Goal: Transaction & Acquisition: Purchase product/service

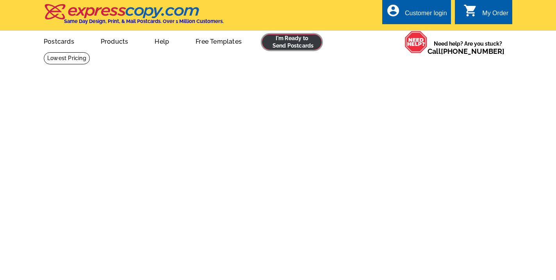
click at [302, 48] on link at bounding box center [292, 42] width 60 height 16
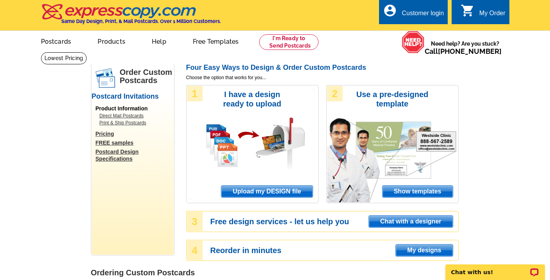
click at [424, 191] on span "Show templates" at bounding box center [418, 192] width 70 height 12
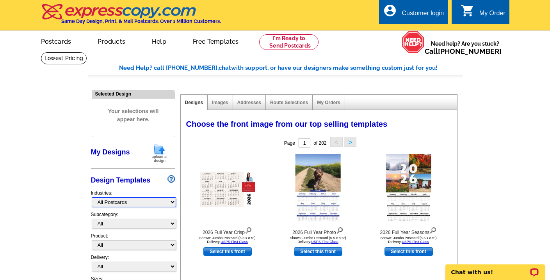
click at [157, 201] on select "What's New Real Estate Mortgage Insurance HVAC Dental Solar EDDM - NEW! Calenda…" at bounding box center [134, 203] width 84 height 10
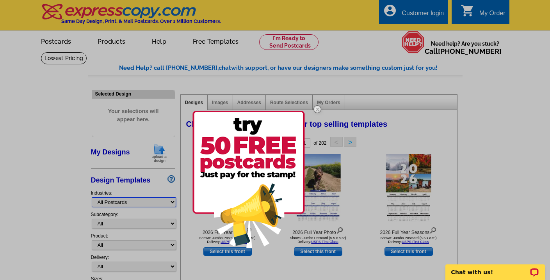
select select "785"
click at [92, 198] on select "What's New Real Estate Mortgage Insurance HVAC Dental Solar EDDM - NEW! Calenda…" at bounding box center [134, 203] width 84 height 10
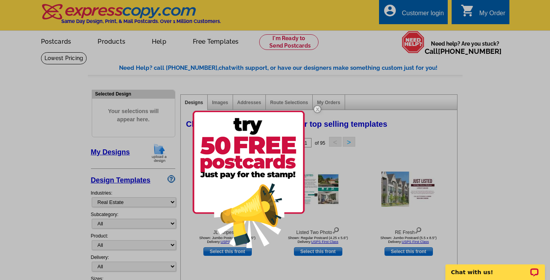
click at [271, 167] on img at bounding box center [249, 179] width 112 height 137
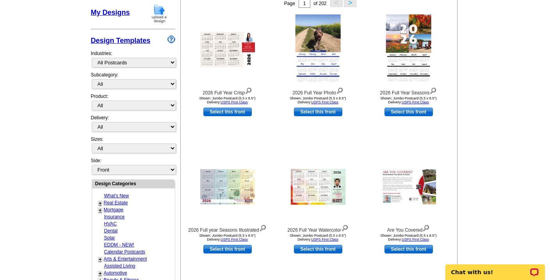
scroll to position [139, 0]
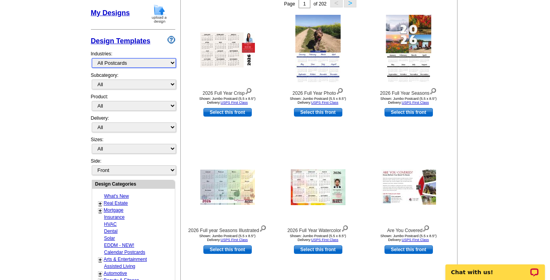
click at [139, 63] on select "What's New Real Estate Mortgage Insurance HVAC Dental Solar EDDM - NEW! Calenda…" at bounding box center [134, 63] width 84 height 10
select select "785"
click at [92, 58] on select "What's New Real Estate Mortgage Insurance HVAC Dental Solar EDDM - NEW! Calenda…" at bounding box center [134, 63] width 84 height 10
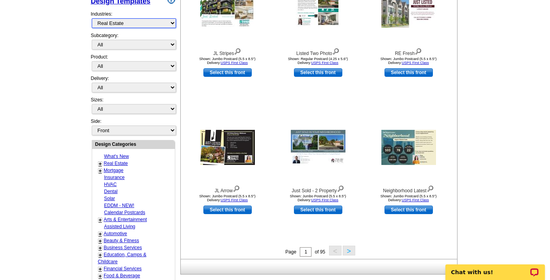
scroll to position [176, 0]
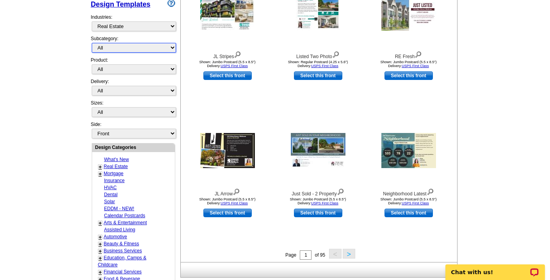
click at [117, 46] on select "All RE/MAX® Referrals Keller Williams® Berkshire Hathaway Home Services Century…" at bounding box center [134, 48] width 84 height 10
select select "789"
click at [92, 43] on select "All RE/MAX® Referrals Keller Williams® Berkshire Hathaway Home Services Century…" at bounding box center [134, 48] width 84 height 10
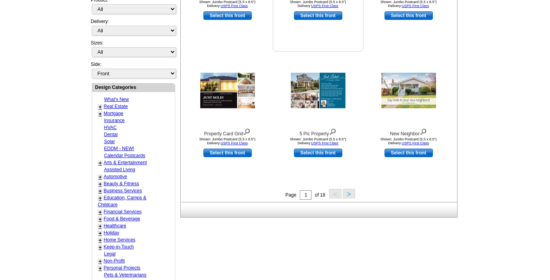
scroll to position [237, 0]
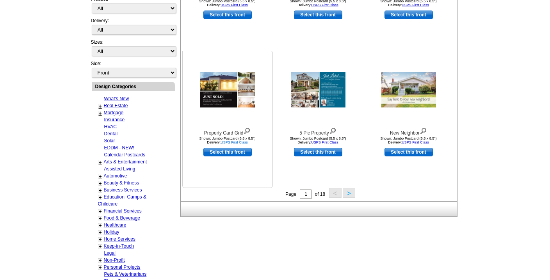
click at [232, 142] on link "USPS First Class" at bounding box center [234, 143] width 27 height 4
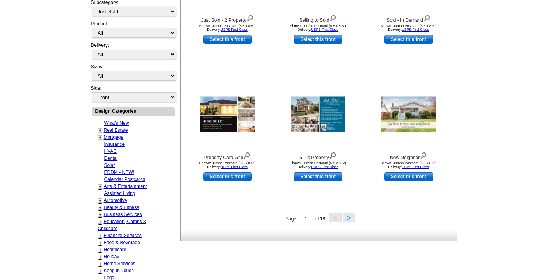
scroll to position [200, 0]
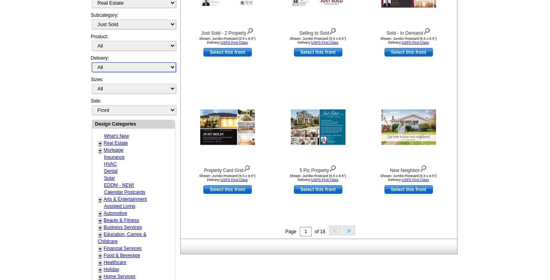
click at [125, 68] on select "All First Class Mail Shipped to Me EDDM Save 66% on Postage" at bounding box center [134, 67] width 84 height 10
select select "1"
click at [92, 62] on select "All First Class Mail Shipped to Me EDDM Save 66% on Postage" at bounding box center [134, 67] width 84 height 10
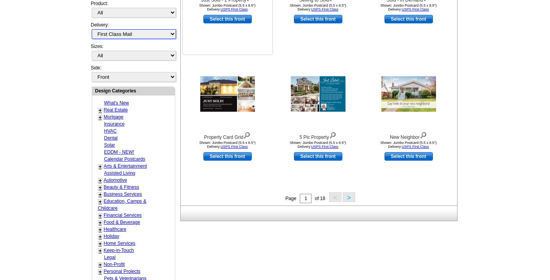
scroll to position [310, 0]
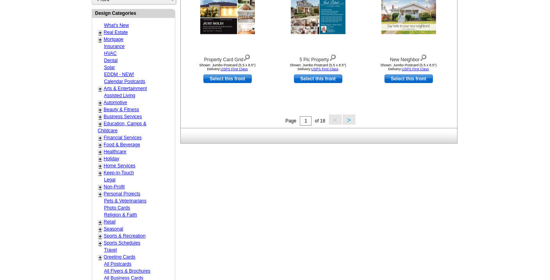
click at [349, 119] on button ">" at bounding box center [349, 120] width 12 height 10
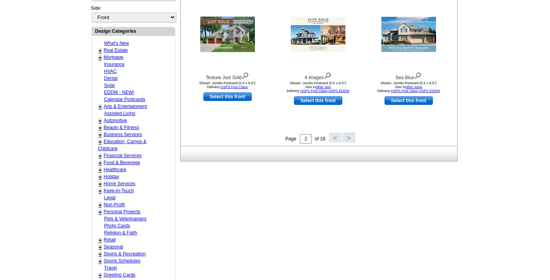
scroll to position [325, 0]
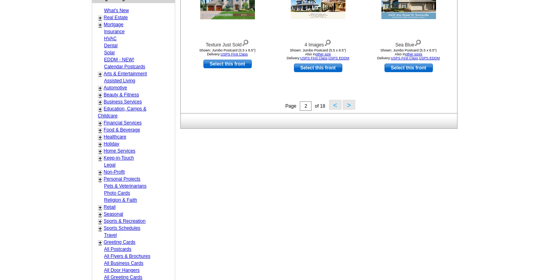
click at [349, 106] on button ">" at bounding box center [349, 105] width 12 height 10
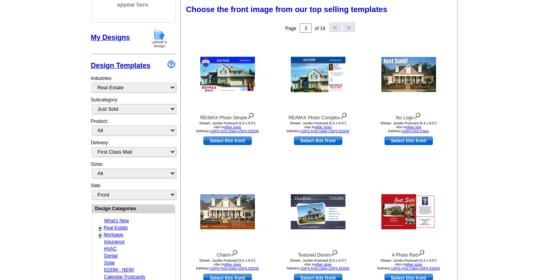
scroll to position [145, 0]
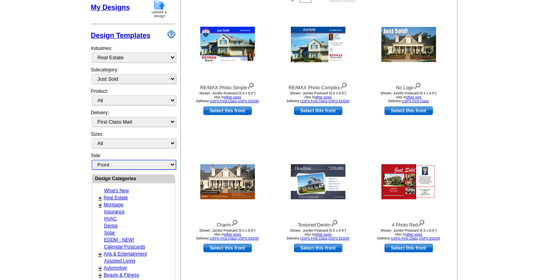
click at [156, 165] on select "Front Back" at bounding box center [134, 165] width 84 height 10
select select "front"
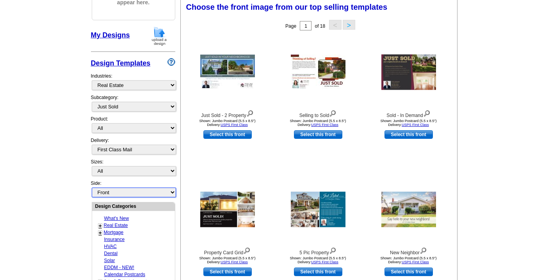
scroll to position [115, 0]
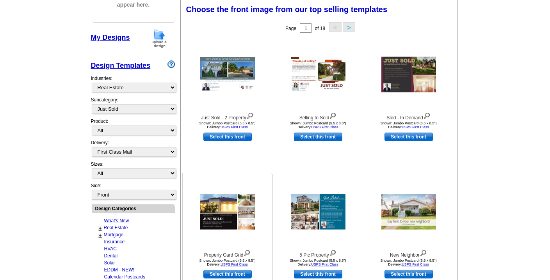
click at [231, 271] on link "Select this front" at bounding box center [227, 274] width 48 height 9
select select "2"
select select "back"
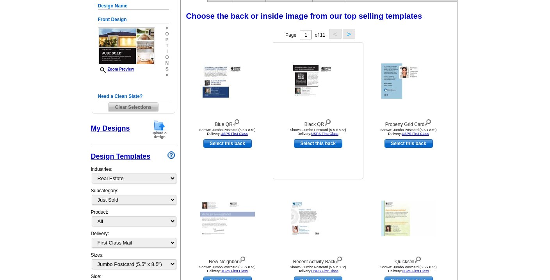
scroll to position [109, 0]
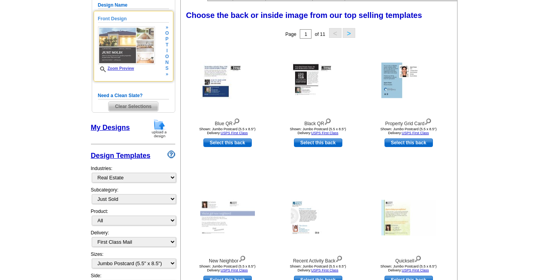
click at [126, 69] on link "Zoom Preview" at bounding box center [116, 68] width 36 height 4
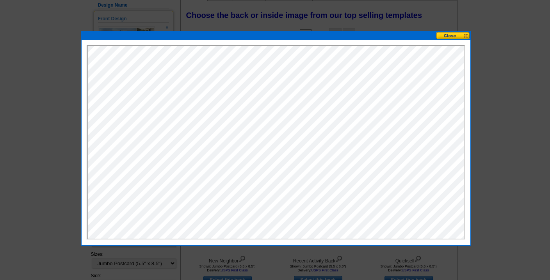
scroll to position [0, 0]
click at [451, 35] on button at bounding box center [453, 35] width 34 height 7
